Goal: Navigation & Orientation: Find specific page/section

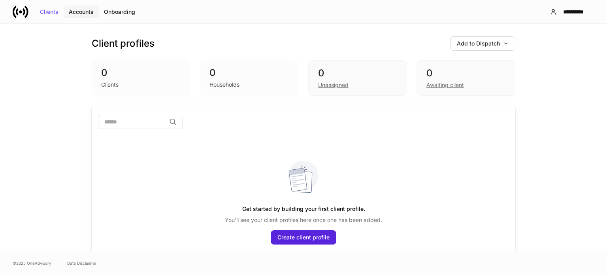
click at [81, 13] on div "Accounts" at bounding box center [81, 12] width 25 height 6
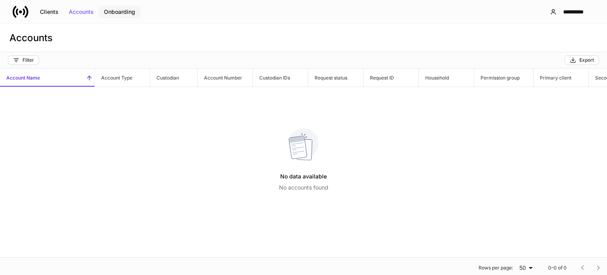
click at [125, 9] on div "Onboarding" at bounding box center [119, 12] width 31 height 6
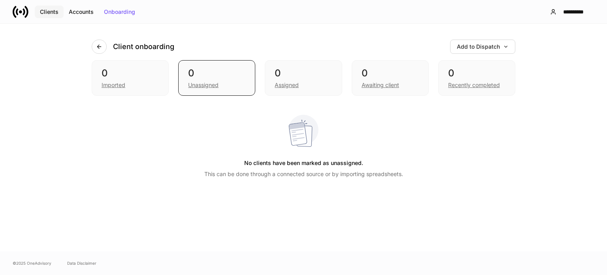
click at [53, 14] on div "Clients" at bounding box center [49, 12] width 19 height 6
